Goal: Task Accomplishment & Management: Use online tool/utility

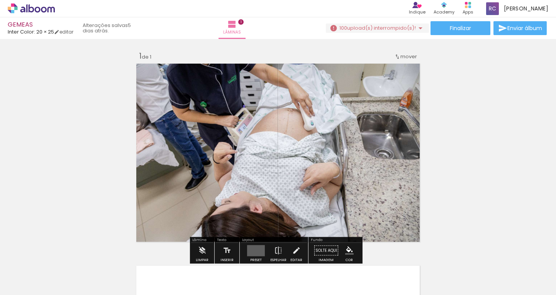
click at [284, 162] on quentale-photo at bounding box center [278, 152] width 288 height 183
click at [348, 137] on quentale-photo at bounding box center [278, 152] width 288 height 183
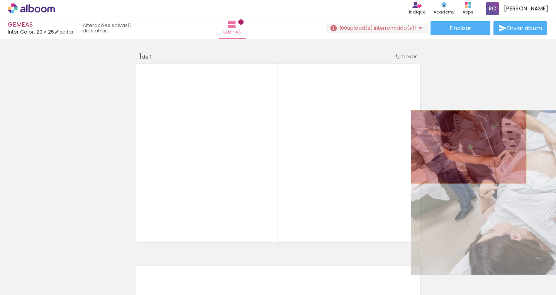
drag, startPoint x: 340, startPoint y: 133, endPoint x: 465, endPoint y: 147, distance: 126.5
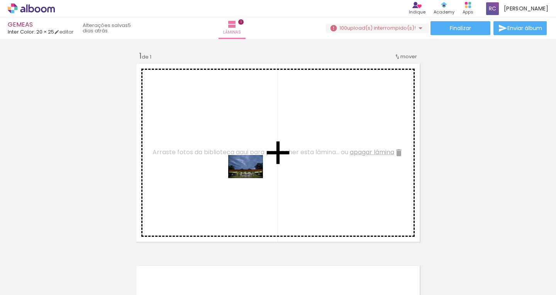
drag, startPoint x: 81, startPoint y: 269, endPoint x: 251, endPoint y: 178, distance: 193.3
click at [251, 178] on quentale-workspace at bounding box center [278, 147] width 556 height 295
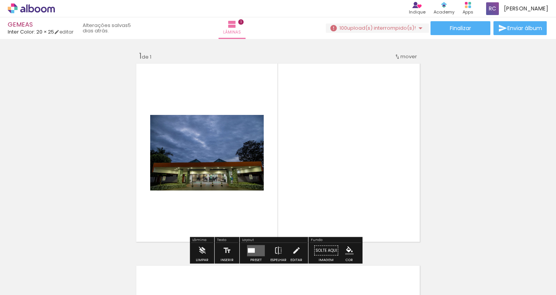
click at [16, 285] on iron-icon at bounding box center [11, 284] width 9 height 9
click at [0, 0] on input "file" at bounding box center [0, 0] width 0 height 0
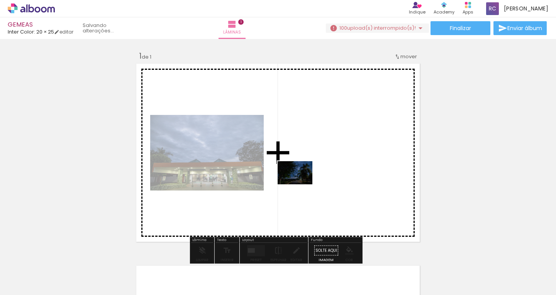
drag, startPoint x: 537, startPoint y: 278, endPoint x: 300, endPoint y: 183, distance: 255.0
click at [300, 183] on quentale-workspace at bounding box center [278, 147] width 556 height 295
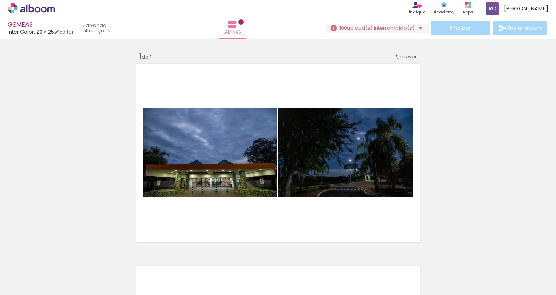
scroll to position [0, 204]
click at [400, 266] on div at bounding box center [392, 269] width 38 height 38
drag, startPoint x: 400, startPoint y: 266, endPoint x: 453, endPoint y: 51, distance: 221.7
click at [453, 51] on div "Inserir lâmina 1 de 1" at bounding box center [278, 244] width 556 height 405
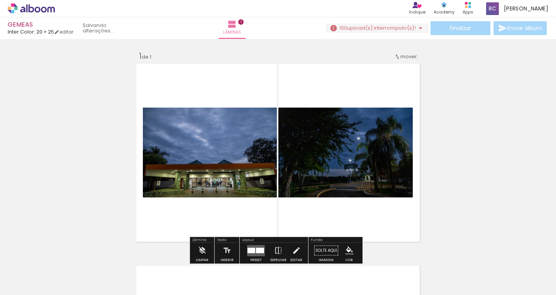
click at [399, 27] on span "upload(s) interrompido(s)!" at bounding box center [381, 27] width 69 height 7
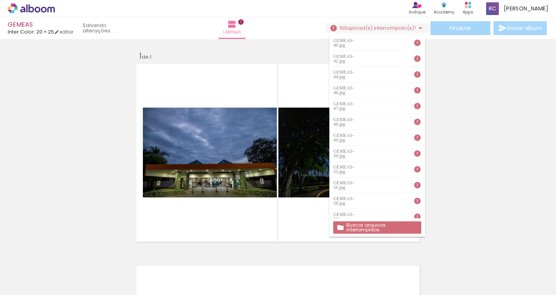
click at [0, 0] on slot "Buscar arquivos interrompidos" at bounding box center [0, 0] width 0 height 0
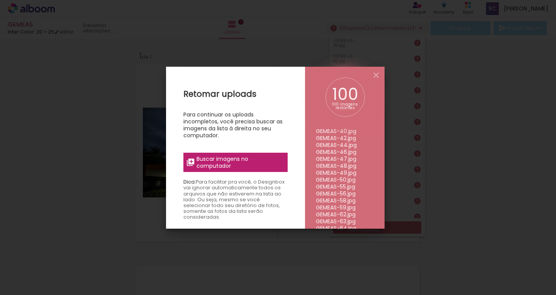
click at [235, 161] on span "Buscar imagens no computador" at bounding box center [239, 162] width 86 height 14
click at [0, 0] on input "file" at bounding box center [0, 0] width 0 height 0
click at [233, 162] on span "Buscar imagens no computador" at bounding box center [239, 162] width 86 height 14
click at [0, 0] on input "file" at bounding box center [0, 0] width 0 height 0
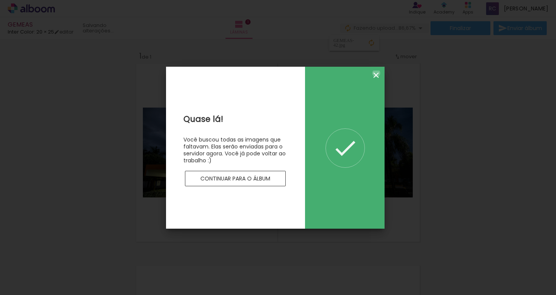
click at [376, 73] on iron-icon at bounding box center [375, 75] width 9 height 9
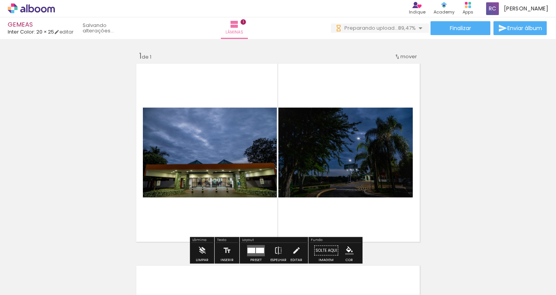
scroll to position [0, 0]
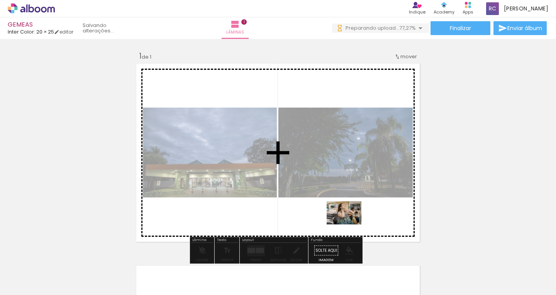
click at [350, 225] on quentale-workspace at bounding box center [278, 147] width 556 height 295
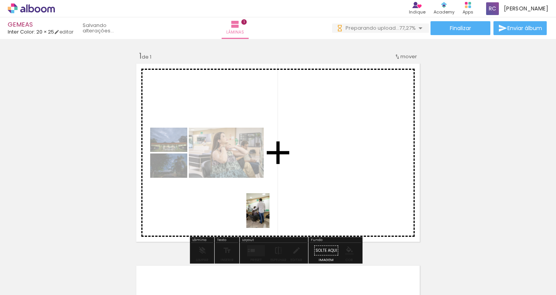
drag, startPoint x: 167, startPoint y: 274, endPoint x: 281, endPoint y: 210, distance: 130.2
click at [281, 210] on quentale-workspace at bounding box center [278, 147] width 556 height 295
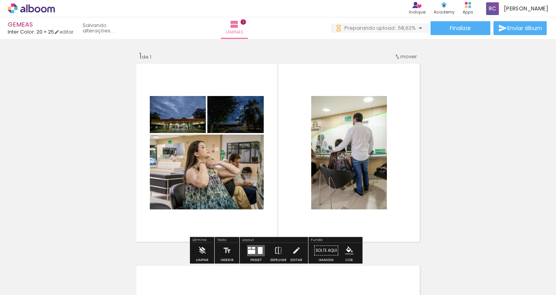
click at [480, 155] on div "Inserir lâmina 1 de 1" at bounding box center [278, 244] width 556 height 405
click at [33, 287] on span "Adicionar Fotos" at bounding box center [27, 284] width 23 height 8
click at [0, 0] on input "file" at bounding box center [0, 0] width 0 height 0
click at [416, 163] on quentale-layouter at bounding box center [278, 152] width 288 height 183
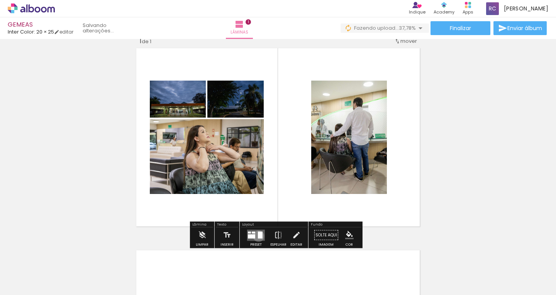
click at [258, 236] on div at bounding box center [260, 234] width 5 height 7
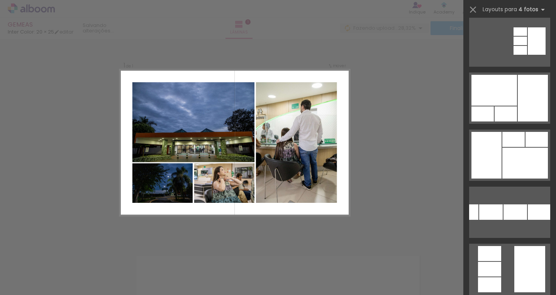
scroll to position [350, 0]
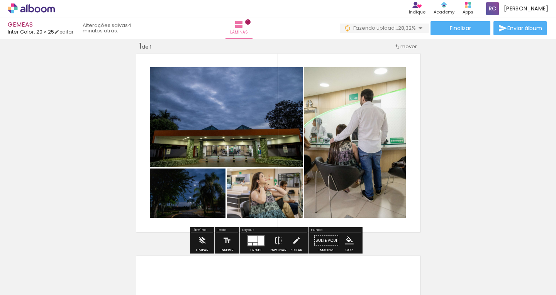
click at [421, 167] on div "Inserir lâmina 1 de 1" at bounding box center [278, 234] width 556 height 405
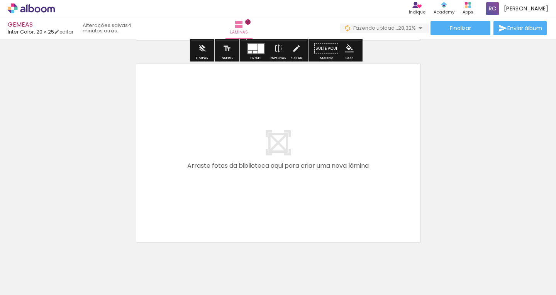
scroll to position [203, 0]
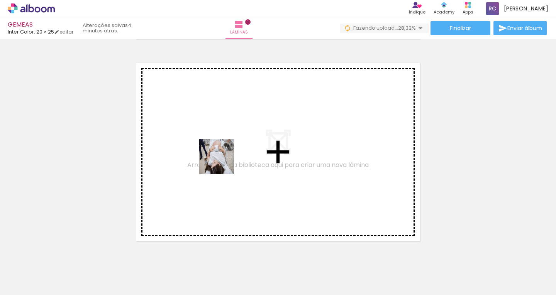
drag, startPoint x: 206, startPoint y: 263, endPoint x: 222, endPoint y: 162, distance: 101.5
click at [222, 162] on quentale-workspace at bounding box center [278, 147] width 556 height 295
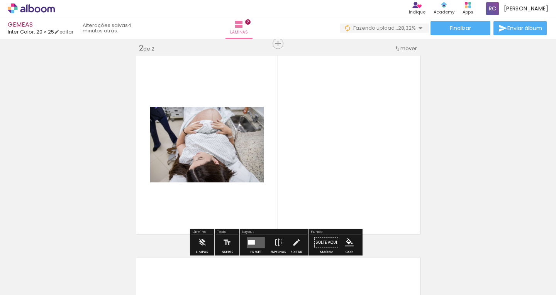
scroll to position [212, 0]
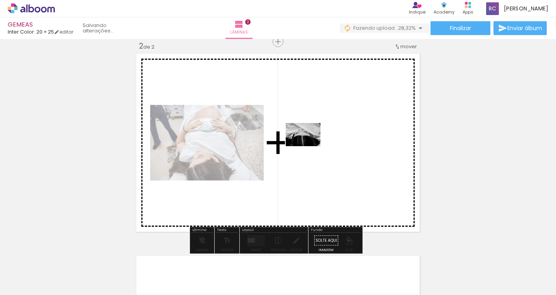
drag, startPoint x: 247, startPoint y: 265, endPoint x: 309, endPoint y: 146, distance: 133.7
click at [309, 146] on quentale-workspace at bounding box center [278, 147] width 556 height 295
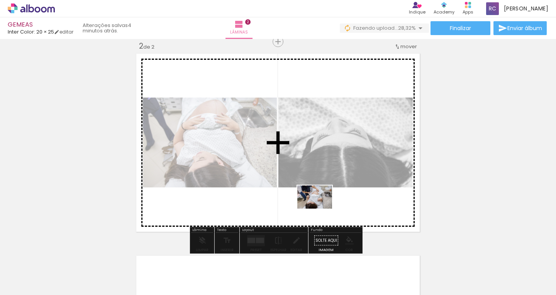
drag, startPoint x: 299, startPoint y: 275, endPoint x: 321, endPoint y: 206, distance: 72.2
click at [321, 206] on quentale-workspace at bounding box center [278, 147] width 556 height 295
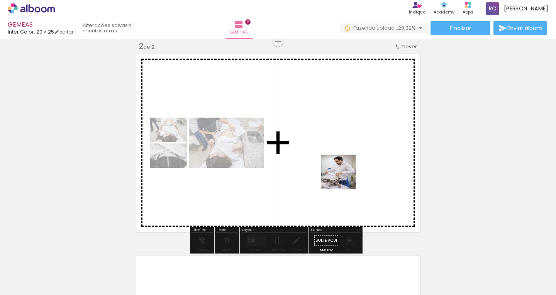
drag, startPoint x: 344, startPoint y: 279, endPoint x: 344, endPoint y: 178, distance: 101.1
click at [344, 178] on quentale-workspace at bounding box center [278, 147] width 556 height 295
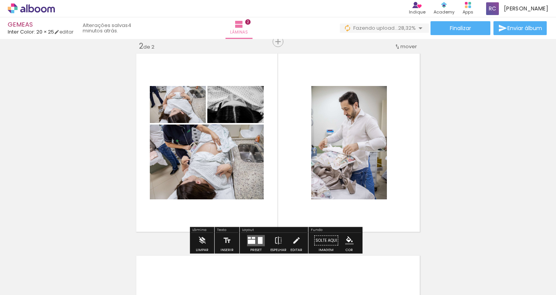
scroll to position [228, 0]
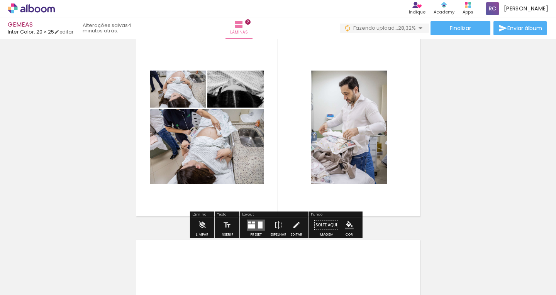
click at [254, 226] on quentale-layouter at bounding box center [256, 225] width 18 height 11
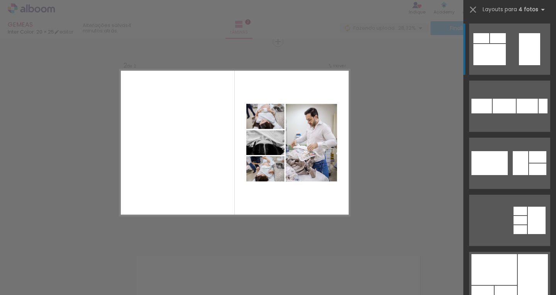
scroll to position [8, 0]
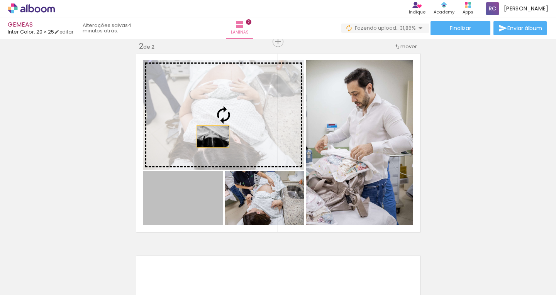
drag, startPoint x: 199, startPoint y: 201, endPoint x: 211, endPoint y: 129, distance: 72.4
click at [0, 0] on slot at bounding box center [0, 0] width 0 height 0
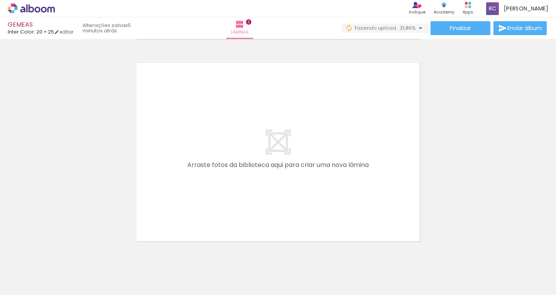
scroll to position [0, 150]
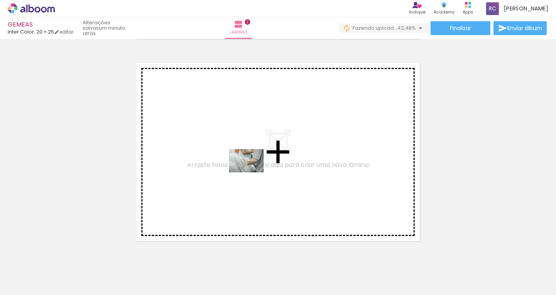
drag, startPoint x: 238, startPoint y: 272, endPoint x: 252, endPoint y: 172, distance: 100.6
click at [252, 172] on quentale-workspace at bounding box center [278, 147] width 556 height 295
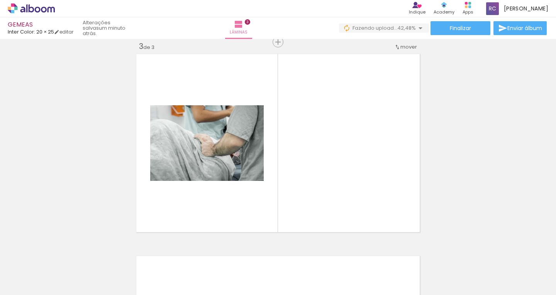
scroll to position [414, 0]
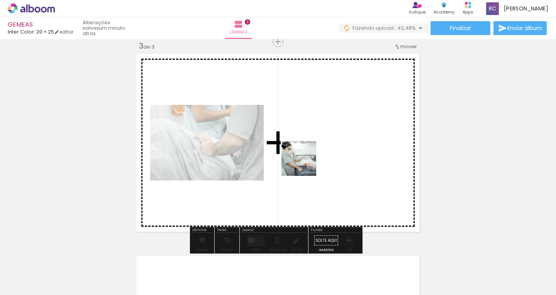
drag, startPoint x: 283, startPoint y: 267, endPoint x: 304, endPoint y: 164, distance: 104.5
click at [304, 164] on quentale-workspace at bounding box center [278, 147] width 556 height 295
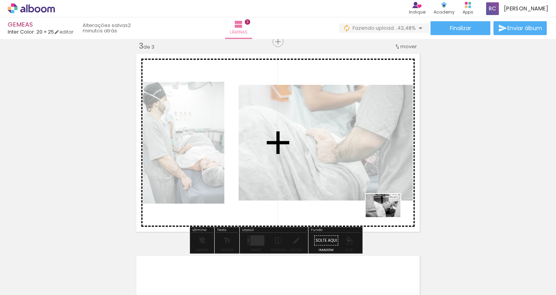
drag, startPoint x: 328, startPoint y: 273, endPoint x: 389, endPoint y: 217, distance: 81.9
click at [389, 217] on quentale-workspace at bounding box center [278, 147] width 556 height 295
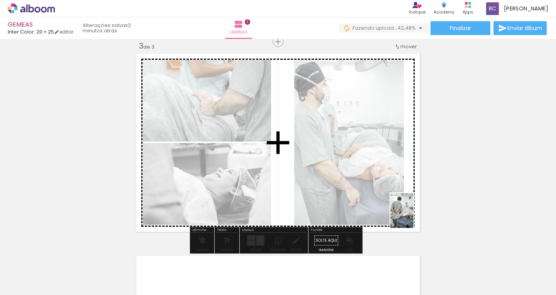
drag, startPoint x: 365, startPoint y: 277, endPoint x: 413, endPoint y: 216, distance: 77.7
click at [413, 216] on quentale-workspace at bounding box center [278, 147] width 556 height 295
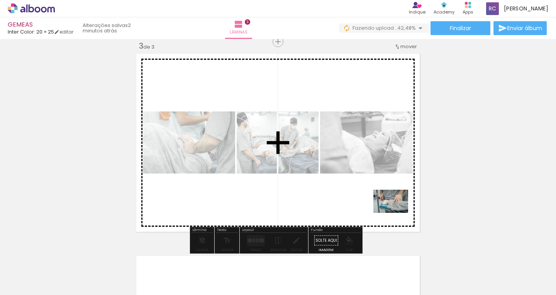
drag, startPoint x: 409, startPoint y: 275, endPoint x: 396, endPoint y: 213, distance: 63.9
click at [396, 213] on quentale-workspace at bounding box center [278, 147] width 556 height 295
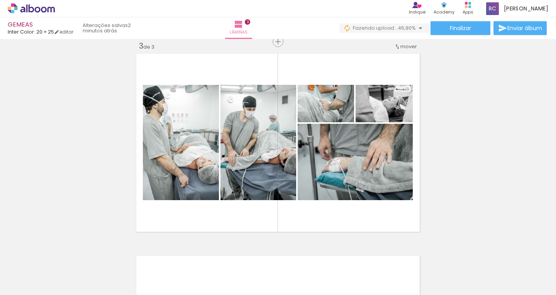
scroll to position [0, 327]
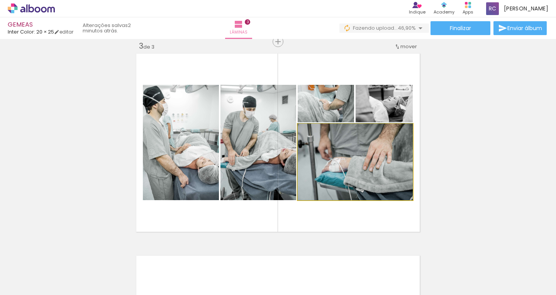
drag, startPoint x: 376, startPoint y: 169, endPoint x: 438, endPoint y: 168, distance: 62.1
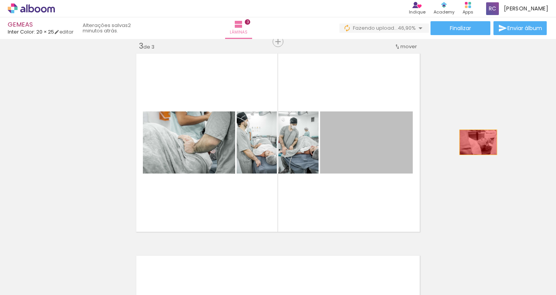
drag, startPoint x: 377, startPoint y: 144, endPoint x: 476, endPoint y: 142, distance: 98.8
click at [476, 142] on div "Inserir lâmina 1 de 3 Inserir lâmina 2 de 3 Inserir lâmina 3 de 3" at bounding box center [278, 31] width 556 height 809
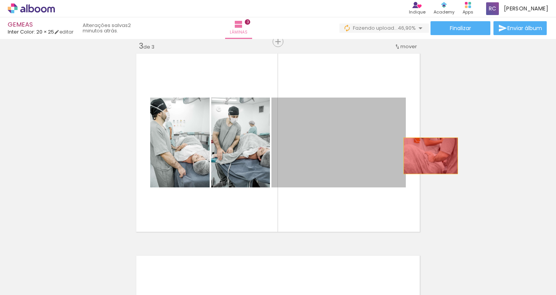
drag, startPoint x: 326, startPoint y: 157, endPoint x: 427, endPoint y: 156, distance: 101.1
click at [427, 156] on div "Inserir lâmina 1 de 3 Inserir lâmina 2 de 3 Inserir lâmina 3 de 3" at bounding box center [278, 31] width 556 height 809
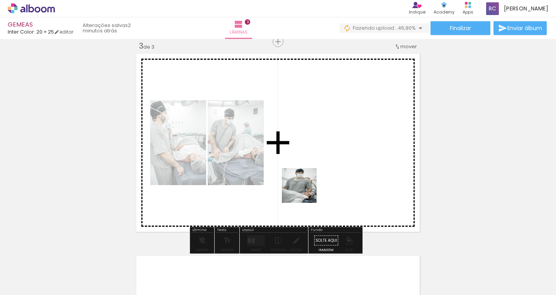
drag, startPoint x: 271, startPoint y: 279, endPoint x: 315, endPoint y: 261, distance: 47.9
click at [305, 191] on quentale-workspace at bounding box center [278, 147] width 556 height 295
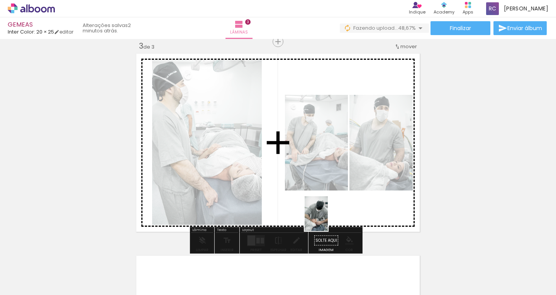
drag, startPoint x: 314, startPoint y: 274, endPoint x: 328, endPoint y: 220, distance: 55.6
click at [328, 220] on quentale-workspace at bounding box center [278, 147] width 556 height 295
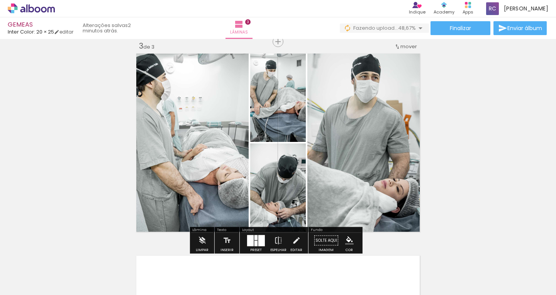
click at [500, 167] on div "Inserir lâmina 1 de 3 Inserir lâmina 2 de 3 Inserir lâmina 3 de 3" at bounding box center [278, 31] width 556 height 809
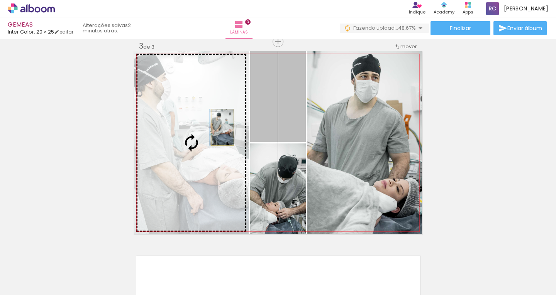
drag, startPoint x: 285, startPoint y: 108, endPoint x: 220, endPoint y: 127, distance: 68.1
click at [0, 0] on slot at bounding box center [0, 0] width 0 height 0
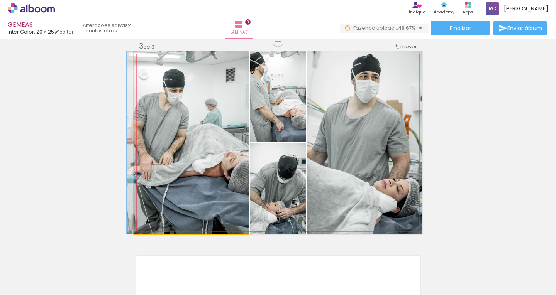
drag, startPoint x: 193, startPoint y: 171, endPoint x: 186, endPoint y: 172, distance: 6.6
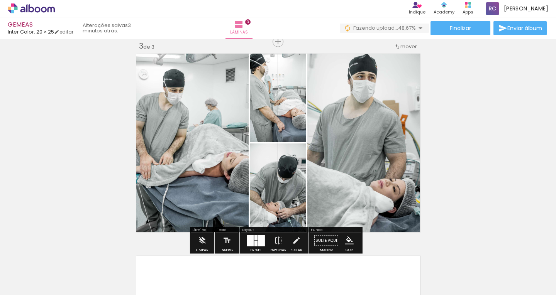
click at [475, 123] on div "Inserir lâmina 1 de 3 Inserir lâmina 2 de 3 Inserir lâmina 3 de 3" at bounding box center [278, 31] width 556 height 809
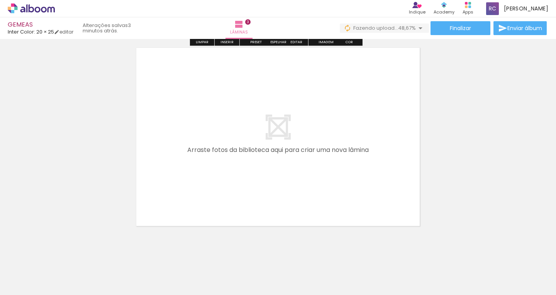
scroll to position [631, 0]
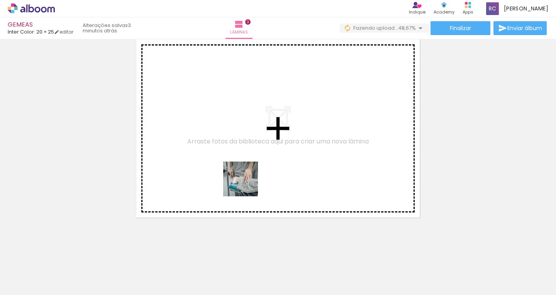
drag, startPoint x: 234, startPoint y: 273, endPoint x: 246, endPoint y: 185, distance: 89.2
click at [246, 185] on quentale-workspace at bounding box center [278, 147] width 556 height 295
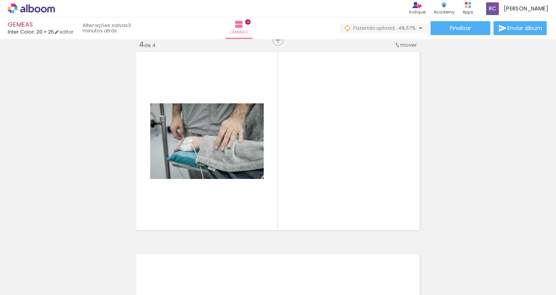
scroll to position [617, 0]
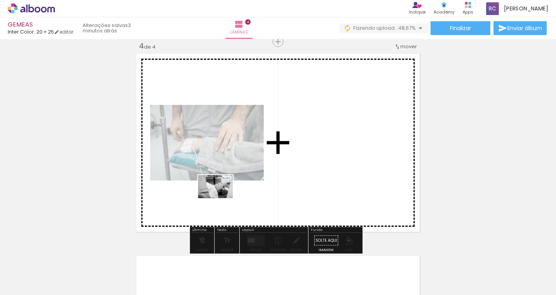
drag, startPoint x: 148, startPoint y: 270, endPoint x: 221, endPoint y: 198, distance: 102.9
click at [221, 198] on quentale-workspace at bounding box center [278, 147] width 556 height 295
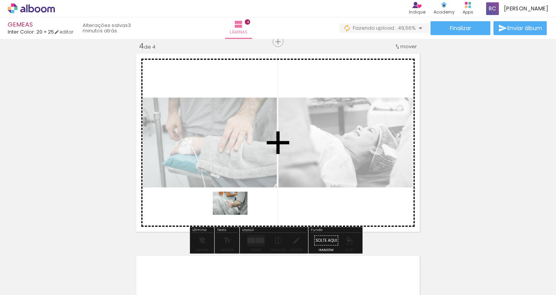
drag, startPoint x: 54, startPoint y: 272, endPoint x: 236, endPoint y: 215, distance: 191.1
click at [236, 215] on quentale-workspace at bounding box center [278, 147] width 556 height 295
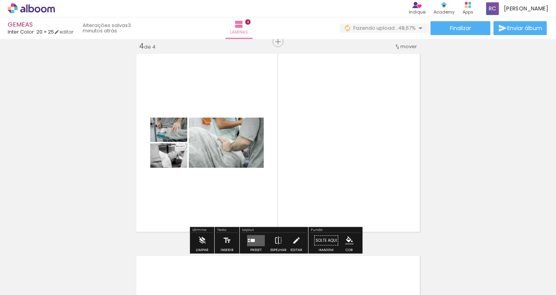
scroll to position [0, 503]
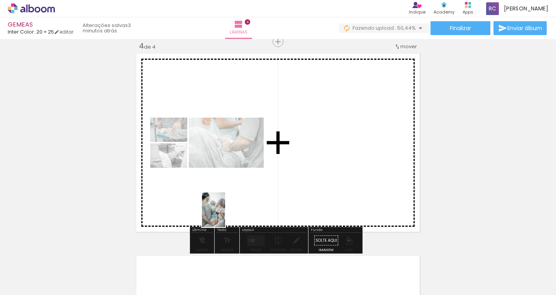
drag, startPoint x: 188, startPoint y: 268, endPoint x: 225, endPoint y: 216, distance: 64.0
click at [225, 216] on quentale-workspace at bounding box center [278, 147] width 556 height 295
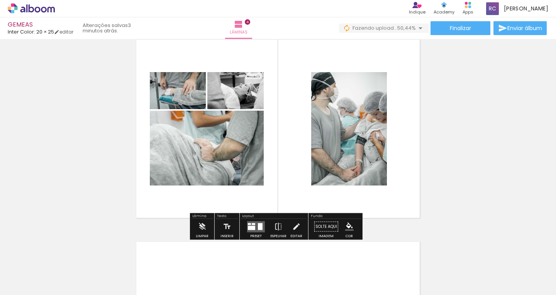
scroll to position [632, 0]
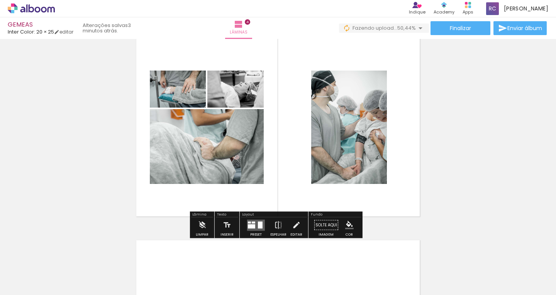
click at [250, 229] on quentale-layouter at bounding box center [256, 225] width 18 height 11
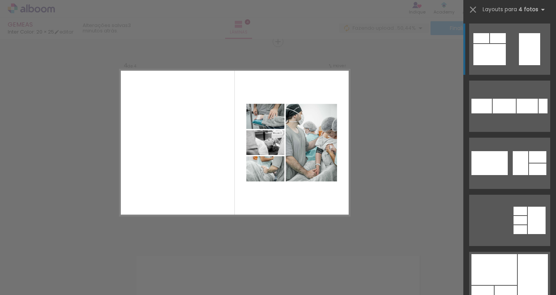
scroll to position [8, 0]
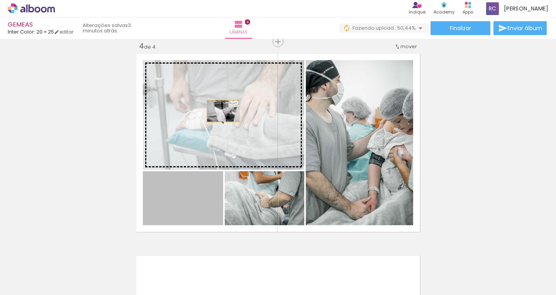
drag, startPoint x: 193, startPoint y: 196, endPoint x: 220, endPoint y: 111, distance: 89.0
click at [0, 0] on slot at bounding box center [0, 0] width 0 height 0
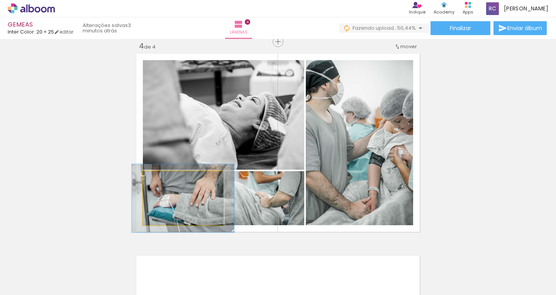
drag, startPoint x: 160, startPoint y: 182, endPoint x: 167, endPoint y: 181, distance: 7.0
type paper-slider "126"
click at [167, 181] on div at bounding box center [168, 179] width 12 height 12
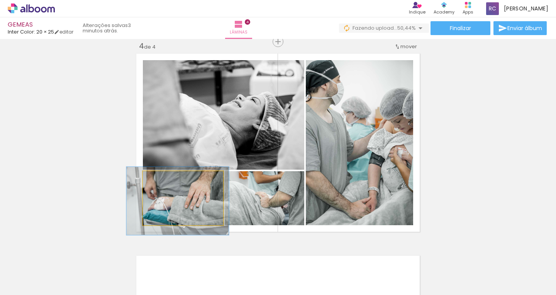
drag, startPoint x: 170, startPoint y: 215, endPoint x: 167, endPoint y: 218, distance: 4.4
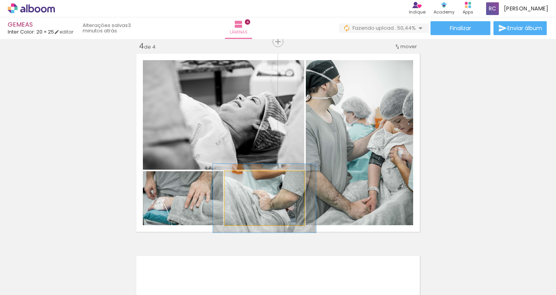
drag, startPoint x: 242, startPoint y: 181, endPoint x: 249, endPoint y: 181, distance: 7.3
type paper-slider "127"
click at [249, 181] on div at bounding box center [250, 179] width 12 height 12
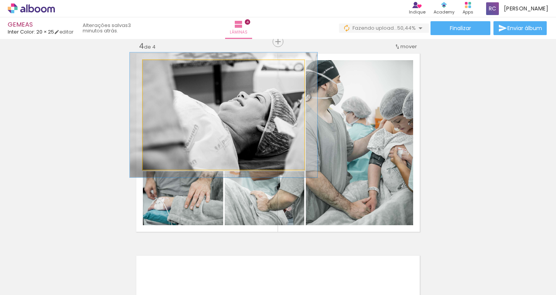
click at [164, 71] on div at bounding box center [165, 68] width 12 height 12
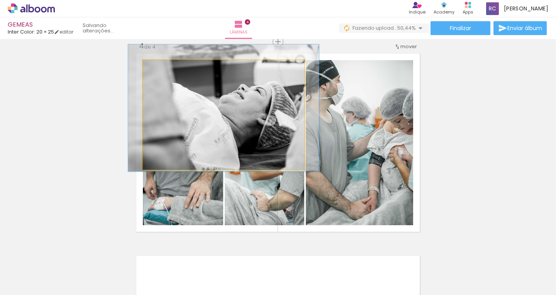
drag, startPoint x: 258, startPoint y: 111, endPoint x: 258, endPoint y: 104, distance: 6.9
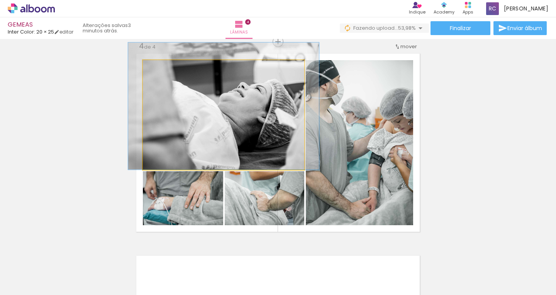
drag, startPoint x: 252, startPoint y: 116, endPoint x: 252, endPoint y: 110, distance: 6.2
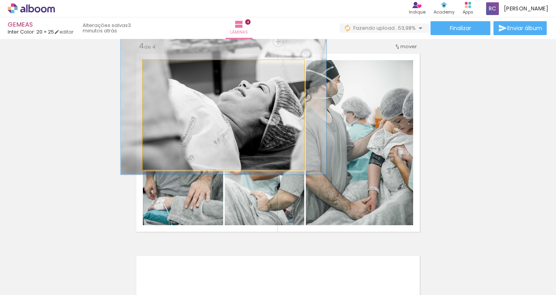
type paper-slider "125"
click at [165, 69] on div at bounding box center [168, 68] width 7 height 7
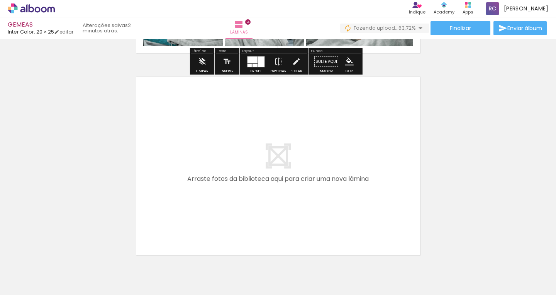
scroll to position [809, 0]
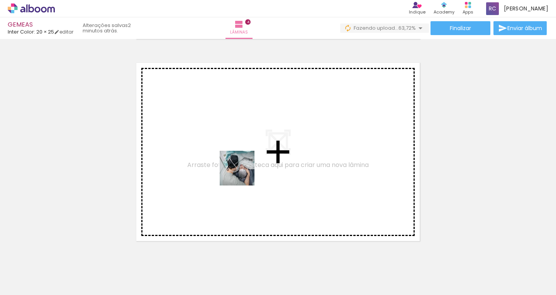
drag, startPoint x: 191, startPoint y: 270, endPoint x: 243, endPoint y: 174, distance: 109.3
click at [243, 174] on quentale-workspace at bounding box center [278, 147] width 556 height 295
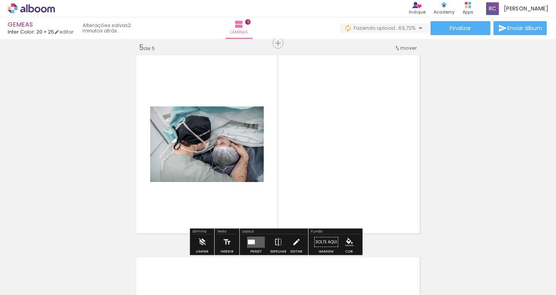
scroll to position [819, 0]
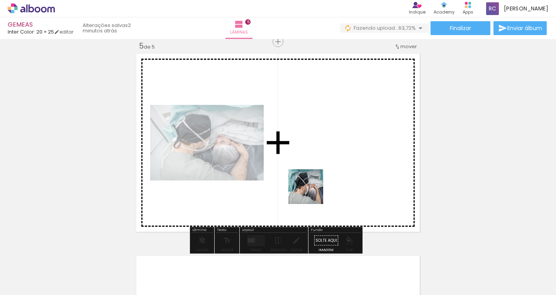
drag, startPoint x: 269, startPoint y: 273, endPoint x: 311, endPoint y: 193, distance: 91.1
click at [311, 193] on quentale-workspace at bounding box center [278, 147] width 556 height 295
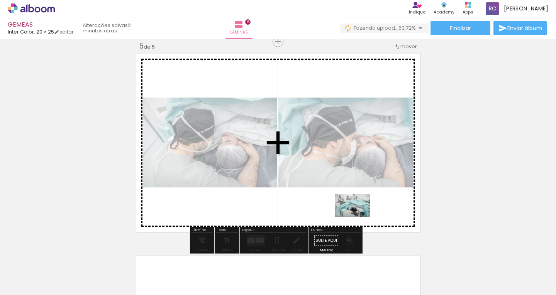
drag, startPoint x: 354, startPoint y: 270, endPoint x: 358, endPoint y: 217, distance: 53.4
click at [358, 217] on quentale-workspace at bounding box center [278, 147] width 556 height 295
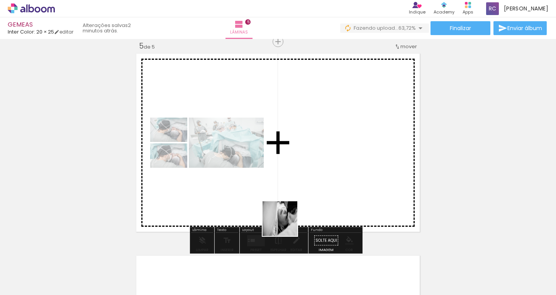
drag, startPoint x: 231, startPoint y: 274, endPoint x: 289, endPoint y: 220, distance: 79.2
click at [289, 220] on quentale-workspace at bounding box center [278, 147] width 556 height 295
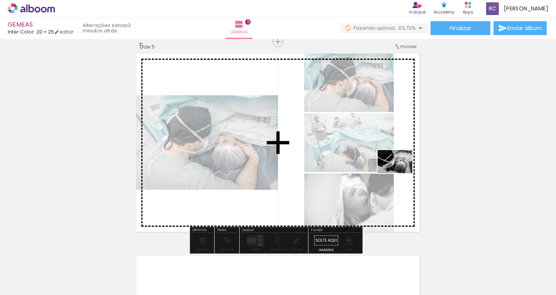
drag, startPoint x: 314, startPoint y: 276, endPoint x: 400, endPoint y: 173, distance: 133.9
click at [400, 173] on quentale-workspace at bounding box center [278, 147] width 556 height 295
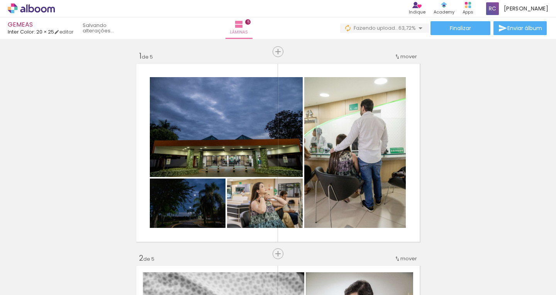
click at [0, 0] on div "Confirmar Cancelar" at bounding box center [0, 0] width 0 height 0
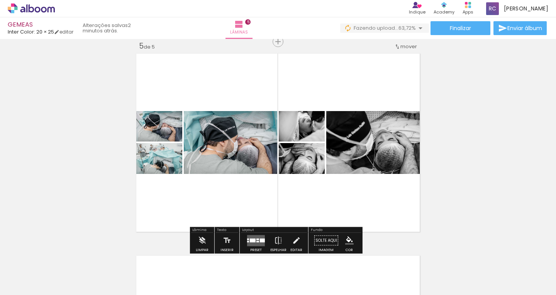
scroll to position [0, 546]
click at [256, 238] on div at bounding box center [257, 239] width 3 height 2
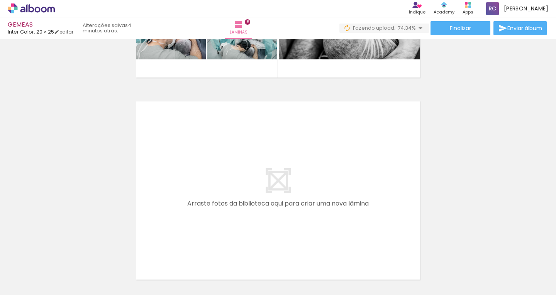
scroll to position [0, 815]
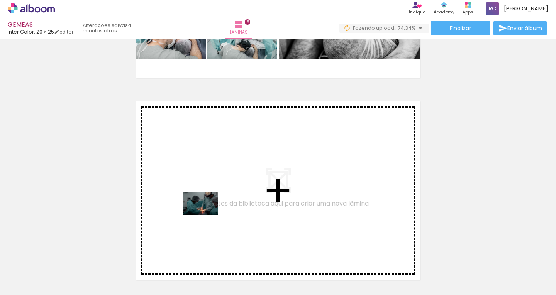
drag, startPoint x: 178, startPoint y: 271, endPoint x: 206, endPoint y: 215, distance: 63.1
click at [206, 215] on quentale-workspace at bounding box center [278, 147] width 556 height 295
